Goal: Task Accomplishment & Management: Manage account settings

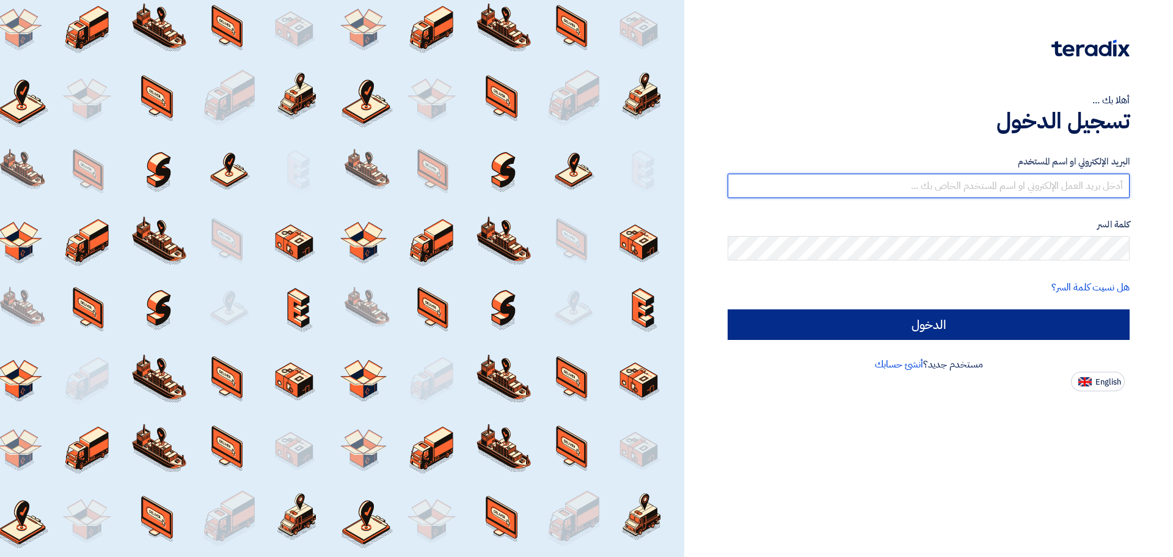
type input "[PERSON_NAME][EMAIL_ADDRESS][DOMAIN_NAME]"
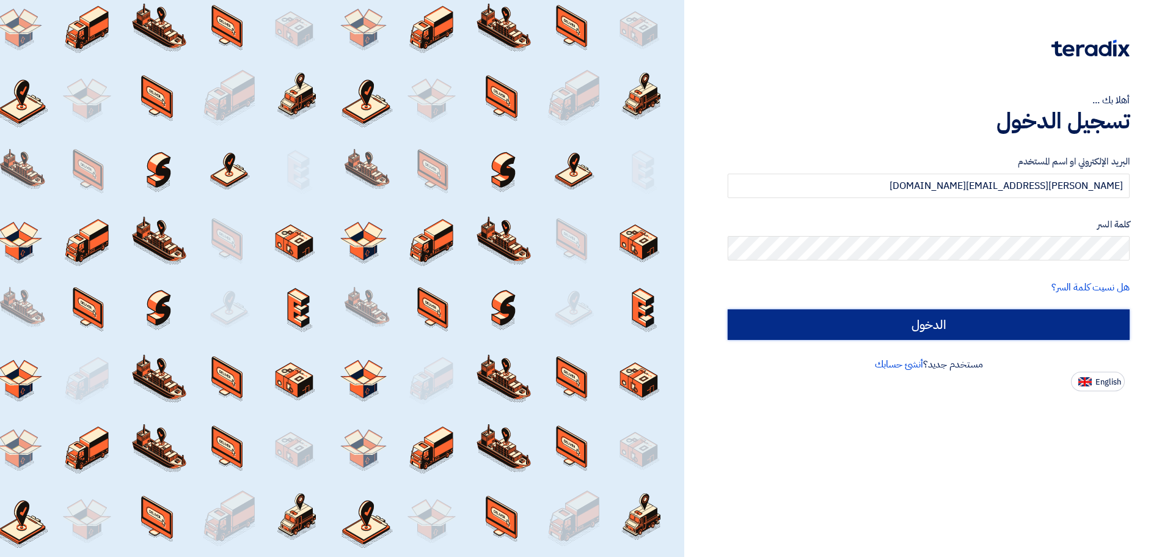
click at [1002, 325] on input "الدخول" at bounding box center [929, 324] width 402 height 31
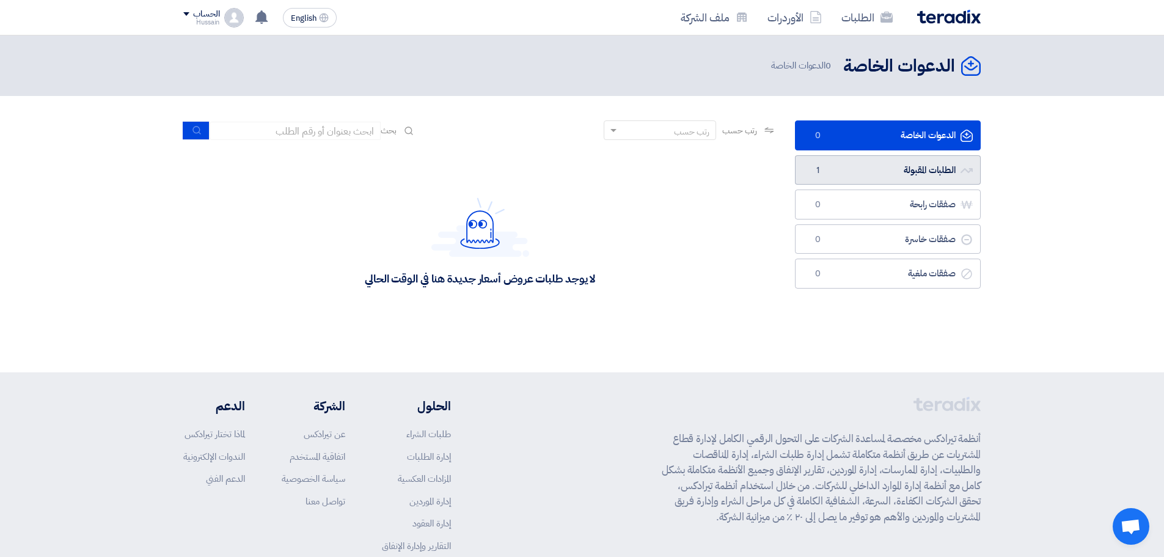
click at [953, 166] on link "الطلبات المقبولة الطلبات المقبولة 1" at bounding box center [888, 170] width 186 height 30
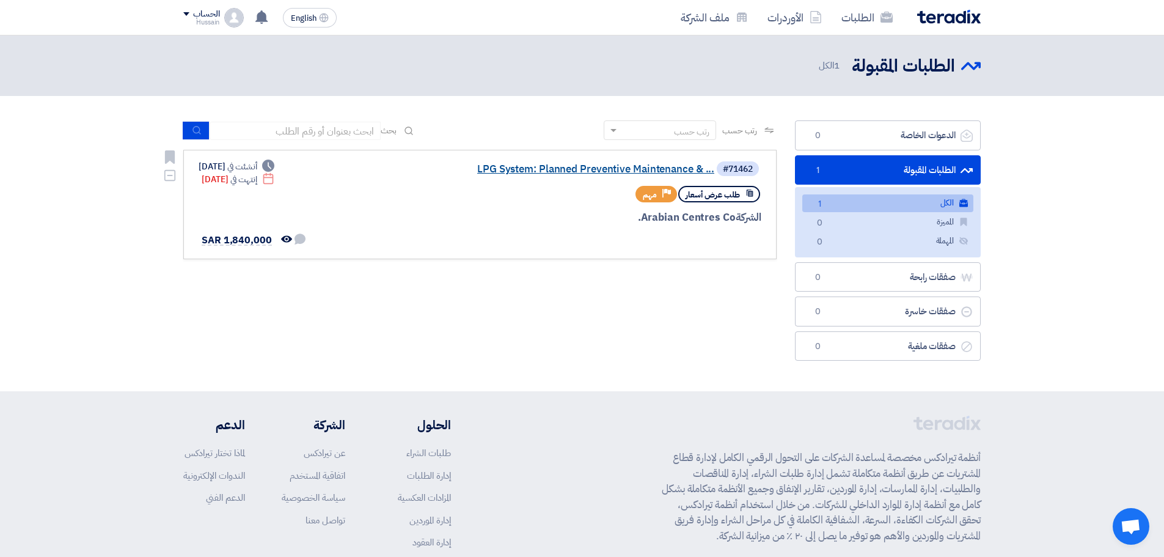
click at [581, 167] on link "LPG System: Planned Preventive Maintenance & ..." at bounding box center [592, 169] width 244 height 11
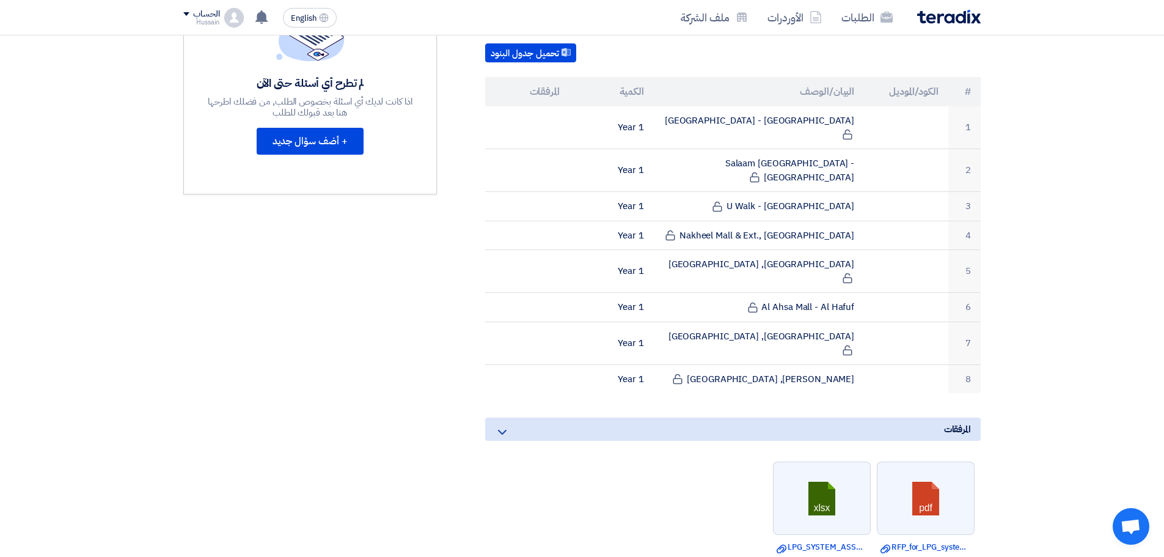
scroll to position [61, 0]
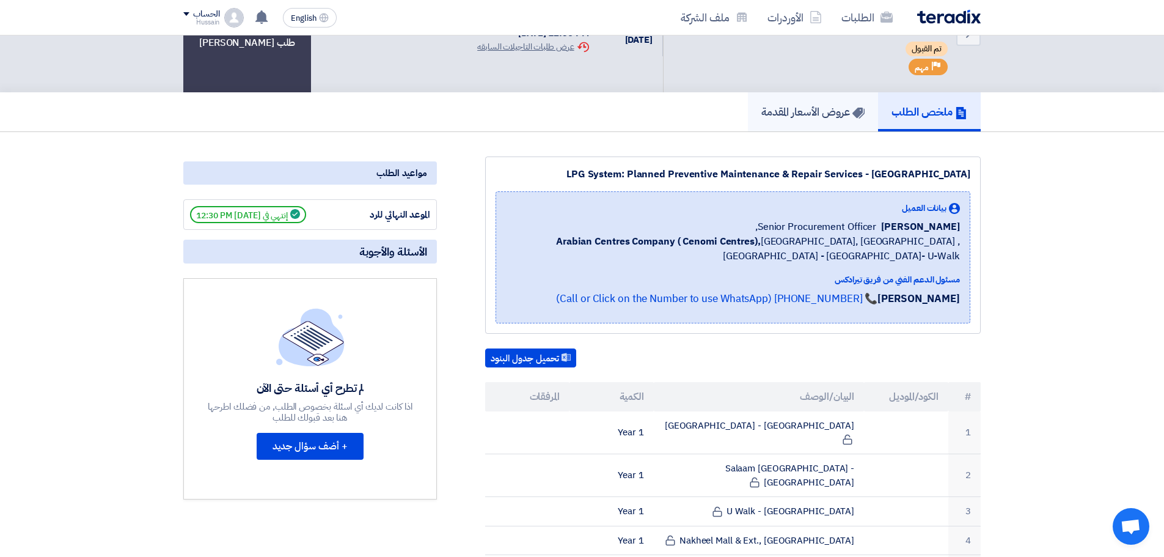
click at [819, 106] on h5 "عروض الأسعار المقدمة" at bounding box center [813, 112] width 103 height 14
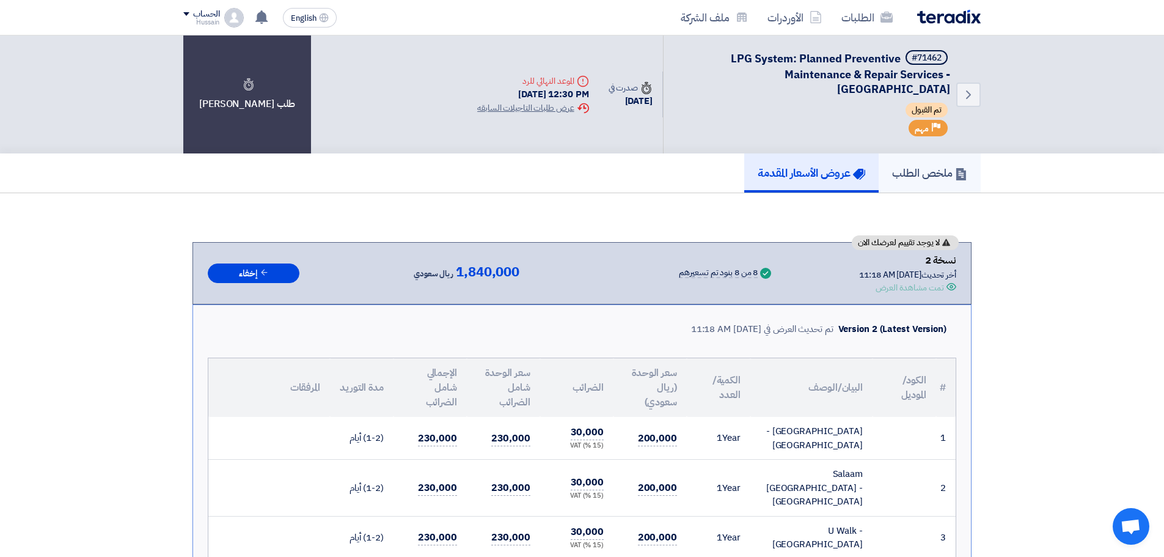
click at [925, 175] on h5 "ملخص الطلب" at bounding box center [929, 173] width 75 height 14
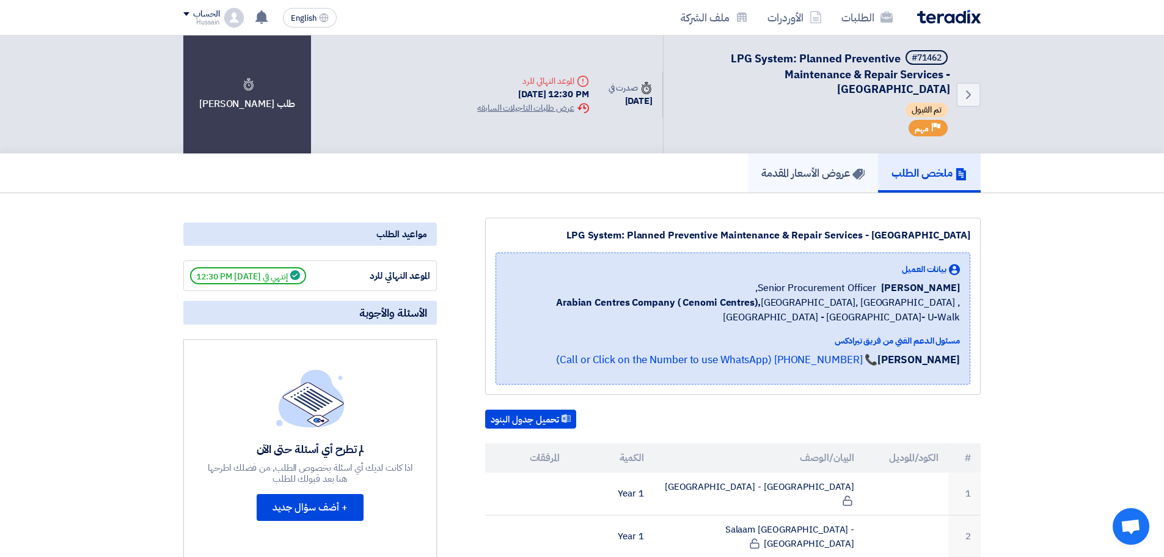
click at [815, 175] on h5 "عروض الأسعار المقدمة" at bounding box center [813, 173] width 103 height 14
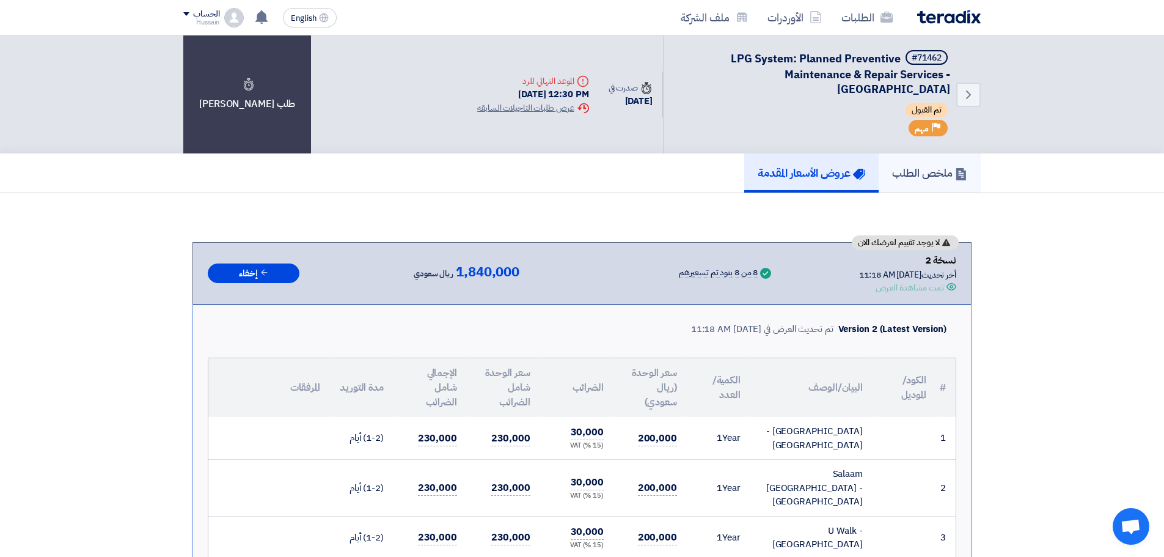
click at [920, 173] on h5 "ملخص الطلب" at bounding box center [929, 173] width 75 height 14
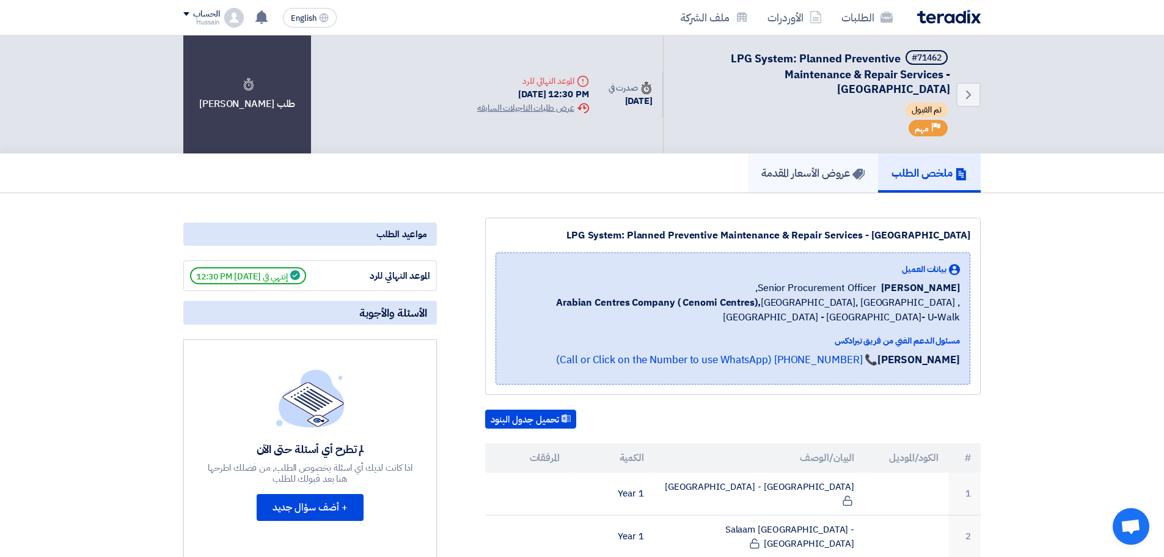
click at [837, 181] on link "عروض الأسعار المقدمة" at bounding box center [813, 172] width 130 height 39
